Goal: Task Accomplishment & Management: Complete application form

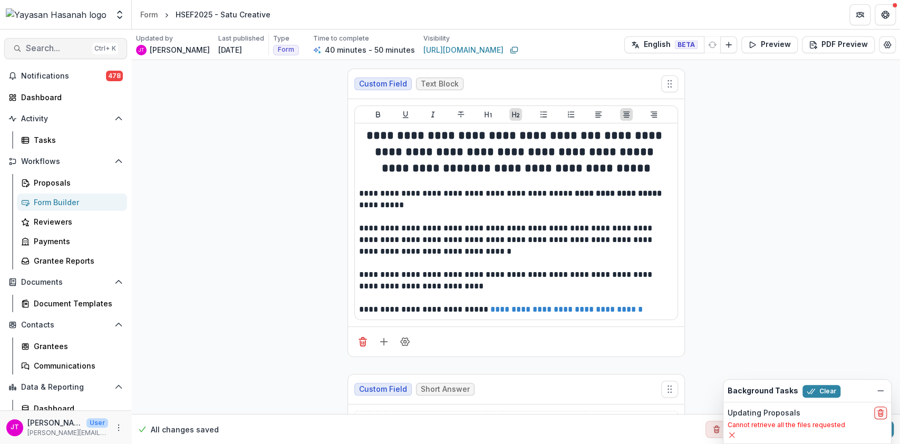
click at [34, 41] on button "Search... Ctrl + K" at bounding box center [65, 48] width 123 height 21
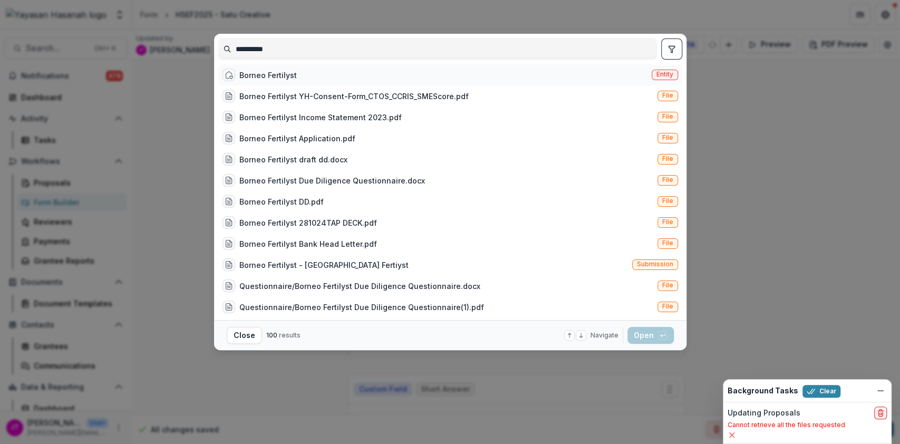
click at [300, 81] on div "Borneo Fertilyst Entity" at bounding box center [450, 74] width 464 height 21
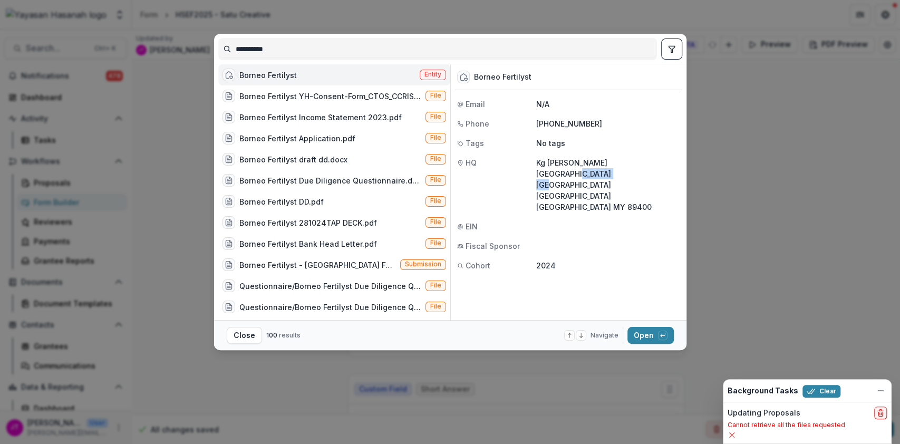
drag, startPoint x: 636, startPoint y: 162, endPoint x: 563, endPoint y: 175, distance: 73.3
click at [563, 175] on p "Kg [PERSON_NAME] [GEOGRAPHIC_DATA] [GEOGRAPHIC_DATA] [GEOGRAPHIC_DATA] [GEOGRAP…" at bounding box center [608, 184] width 144 height 55
copy p "Kota Marudu"
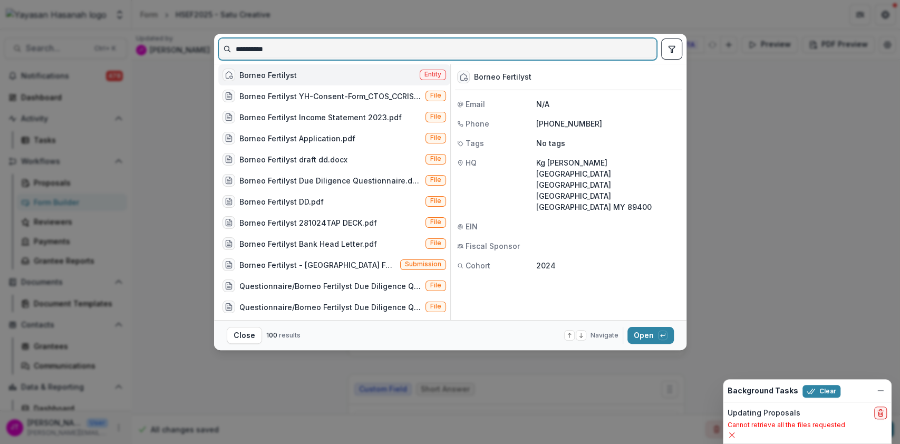
click at [341, 44] on input "**********" at bounding box center [438, 49] width 438 height 17
type input "*"
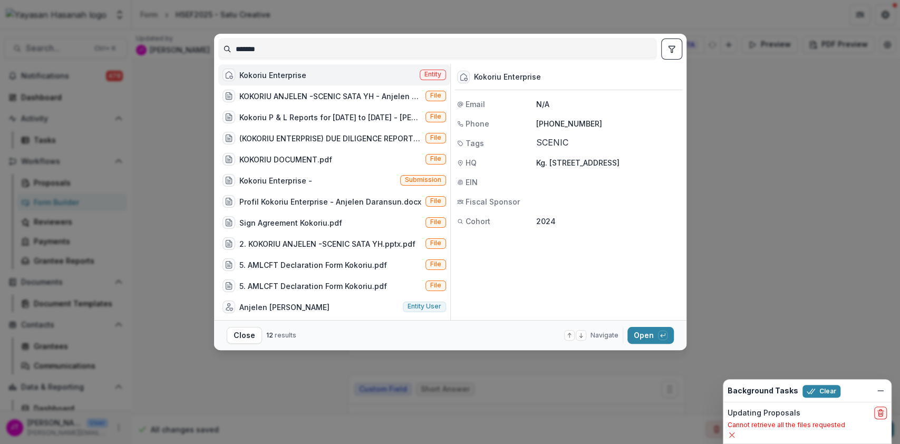
drag, startPoint x: 535, startPoint y: 175, endPoint x: 560, endPoint y: 175, distance: 24.3
click at [560, 168] on div "HQ Kg. [STREET_ADDRESS]" at bounding box center [568, 162] width 227 height 11
click at [583, 188] on div at bounding box center [608, 182] width 144 height 11
drag, startPoint x: 532, startPoint y: 162, endPoint x: 603, endPoint y: 163, distance: 71.2
click at [603, 163] on div "HQ Kg. [STREET_ADDRESS]" at bounding box center [568, 162] width 227 height 11
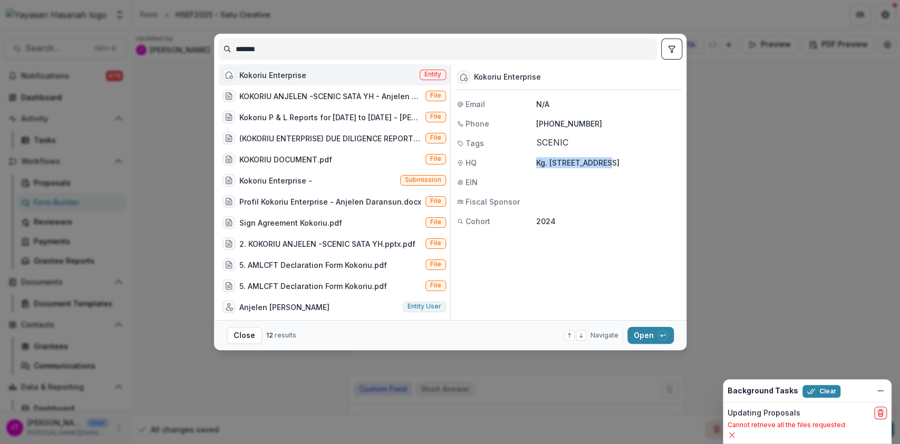
copy div "Kg. Tiong Karanaan"
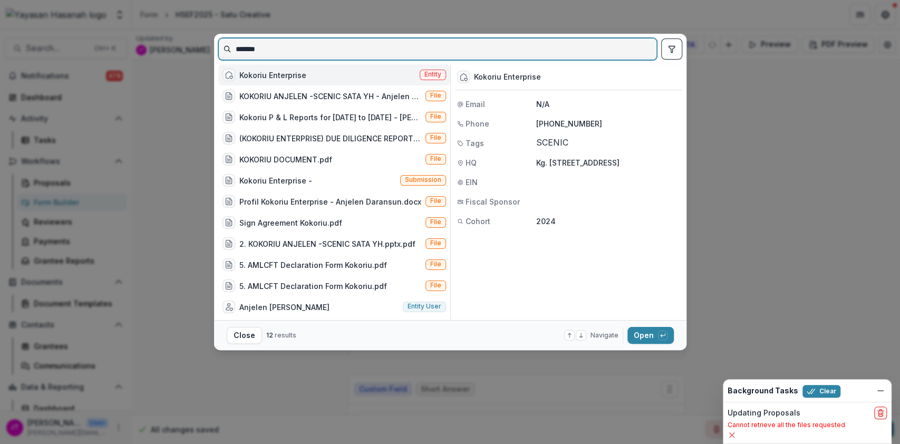
click at [389, 43] on input "*******" at bounding box center [438, 49] width 438 height 17
type input "*"
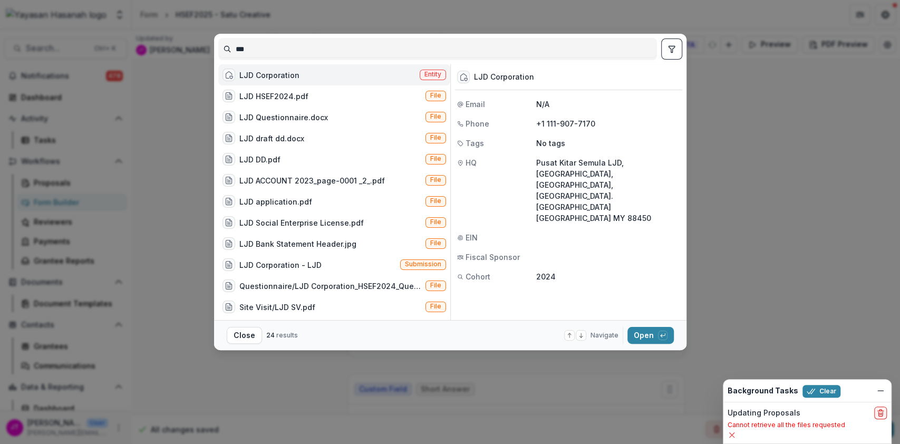
click at [620, 161] on p "Pusat Kitar Semula LJD, [GEOGRAPHIC_DATA], [GEOGRAPHIC_DATA], [GEOGRAPHIC_DATA]…" at bounding box center [608, 190] width 144 height 66
drag, startPoint x: 622, startPoint y: 162, endPoint x: 582, endPoint y: 175, distance: 41.5
click at [582, 175] on p "Pusat Kitar Semula LJD, [GEOGRAPHIC_DATA], [GEOGRAPHIC_DATA], [GEOGRAPHIC_DATA]…" at bounding box center [608, 190] width 144 height 66
copy p "[GEOGRAPHIC_DATA]"
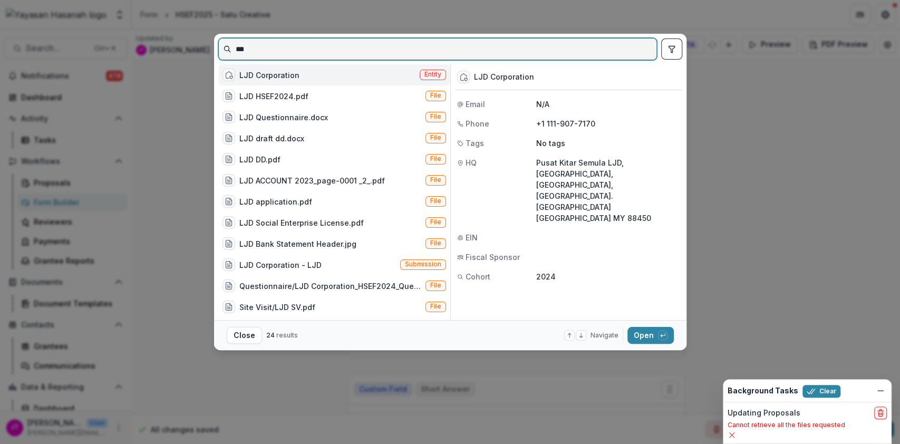
click at [398, 44] on input "***" at bounding box center [438, 49] width 438 height 17
type input "*"
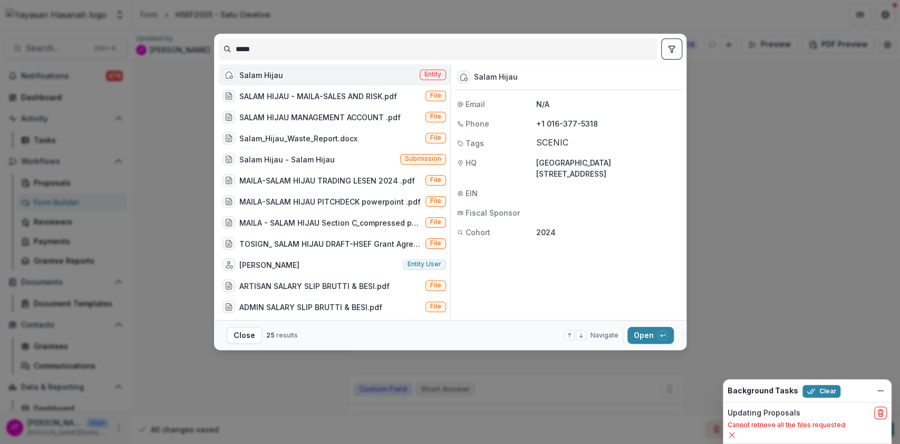
drag, startPoint x: 620, startPoint y: 173, endPoint x: 589, endPoint y: 175, distance: 31.7
click at [589, 175] on p "[GEOGRAPHIC_DATA][STREET_ADDRESS]" at bounding box center [608, 168] width 144 height 22
drag, startPoint x: 589, startPoint y: 175, endPoint x: 622, endPoint y: 175, distance: 33.2
click at [622, 175] on p "[GEOGRAPHIC_DATA][STREET_ADDRESS]" at bounding box center [608, 168] width 144 height 22
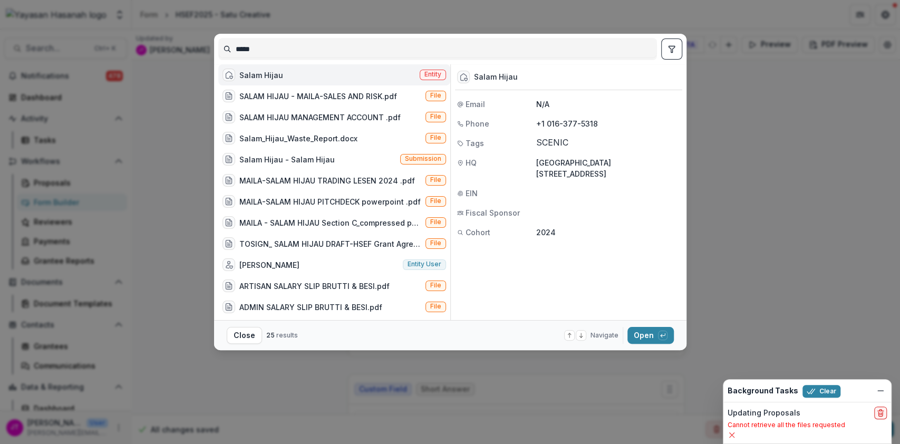
copy p "Keningau"
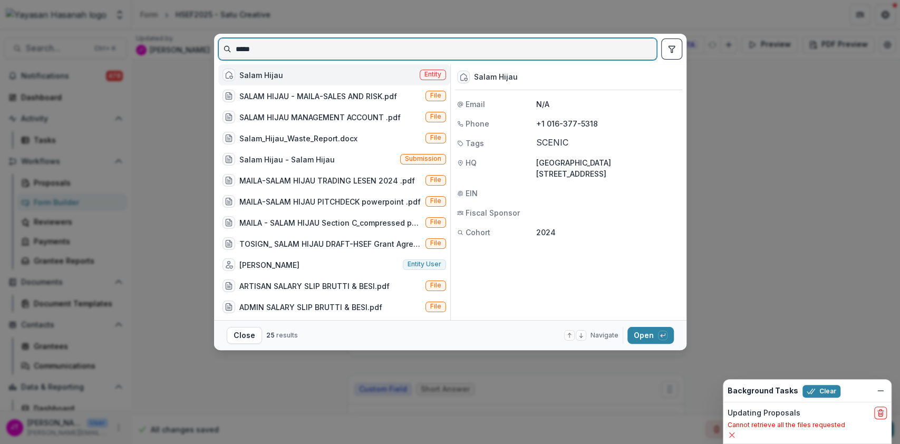
click at [456, 43] on input "*****" at bounding box center [438, 49] width 438 height 17
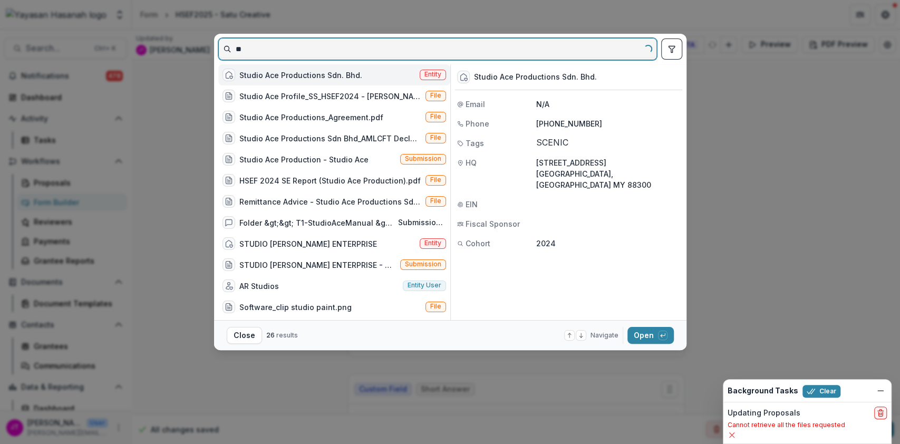
type input "*"
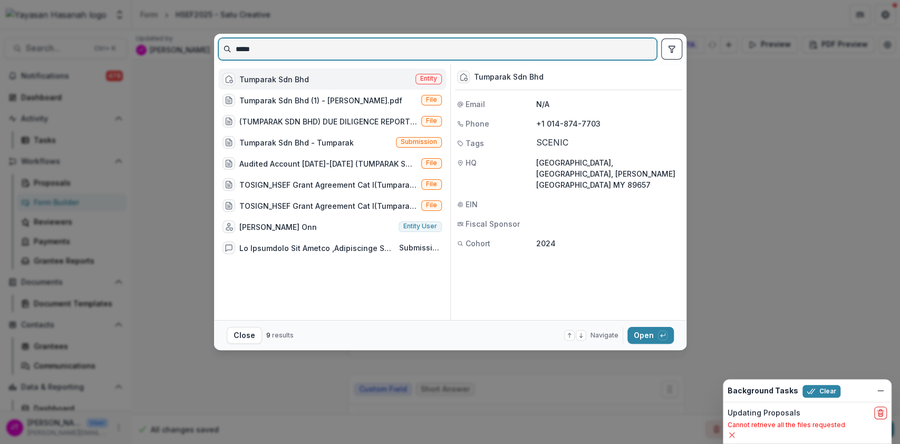
type input "*****"
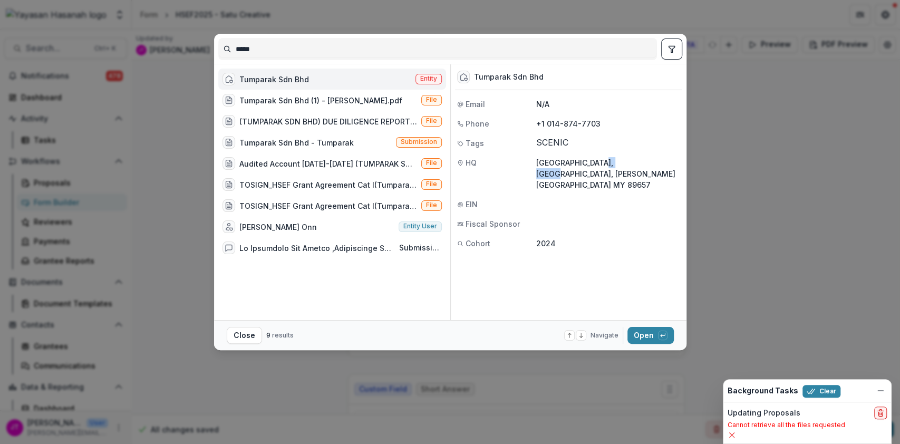
drag, startPoint x: 606, startPoint y: 163, endPoint x: 643, endPoint y: 160, distance: 37.1
click at [643, 160] on p "[GEOGRAPHIC_DATA], [GEOGRAPHIC_DATA], [PERSON_NAME] [GEOGRAPHIC_DATA] MY 89657" at bounding box center [608, 173] width 144 height 33
copy p "Tambunan"
